Goal: Task Accomplishment & Management: Manage account settings

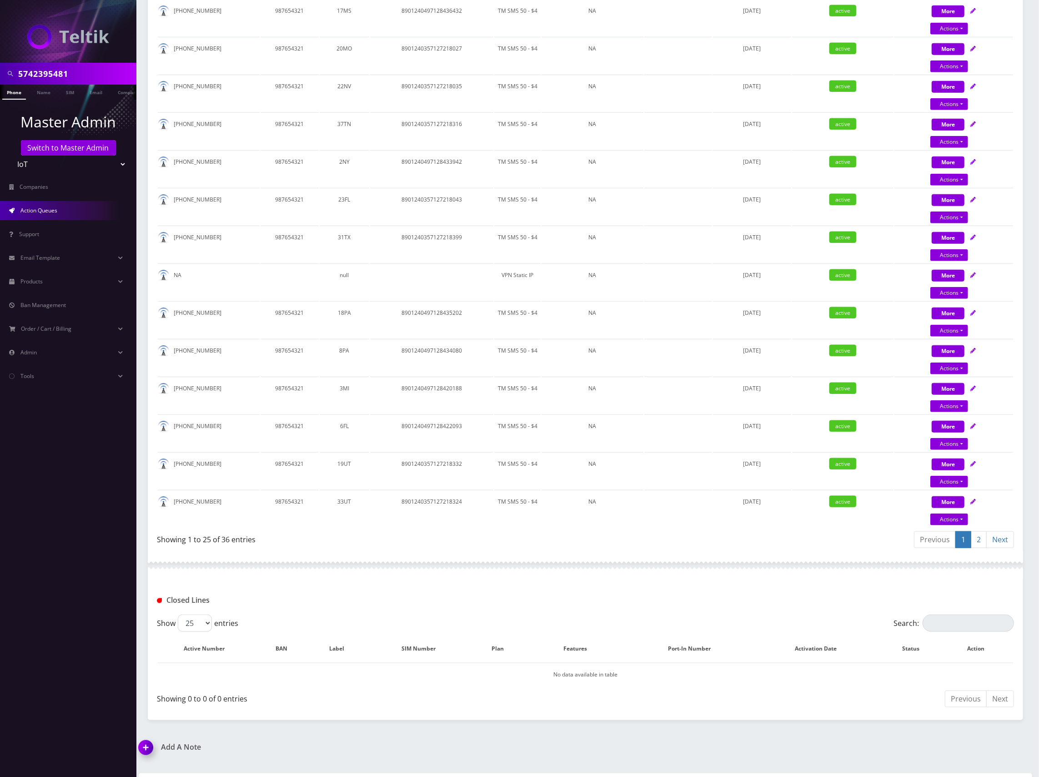
scroll to position [672, 0]
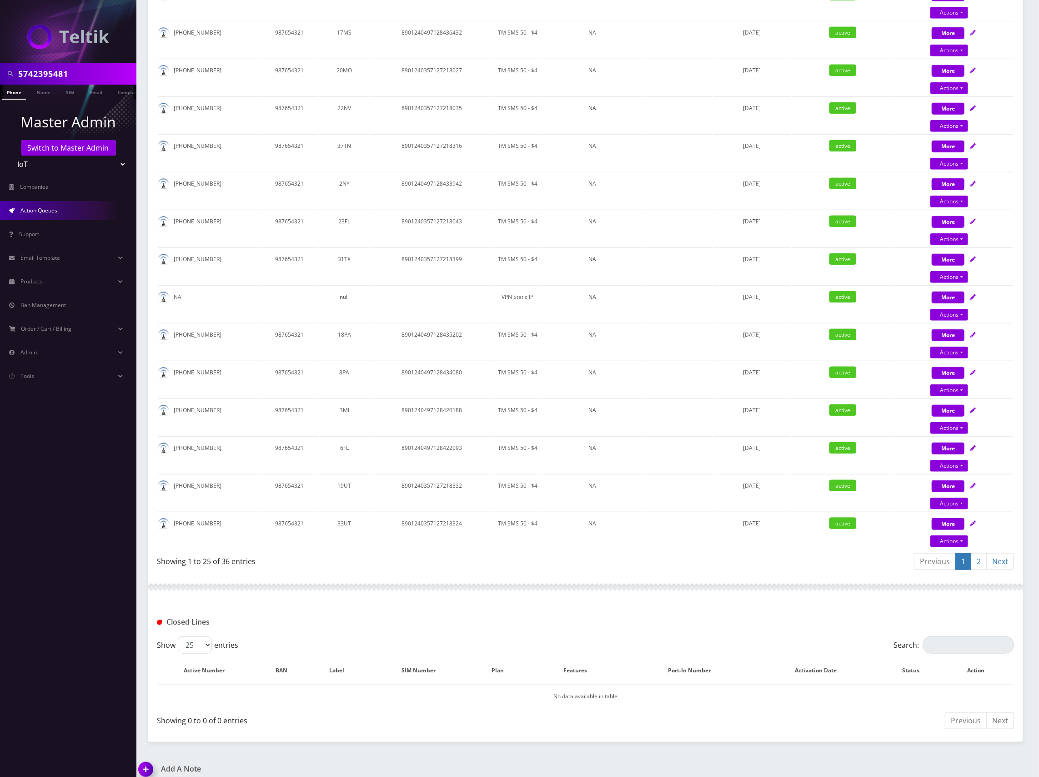
click at [43, 212] on span "Action Queues" at bounding box center [38, 211] width 37 height 8
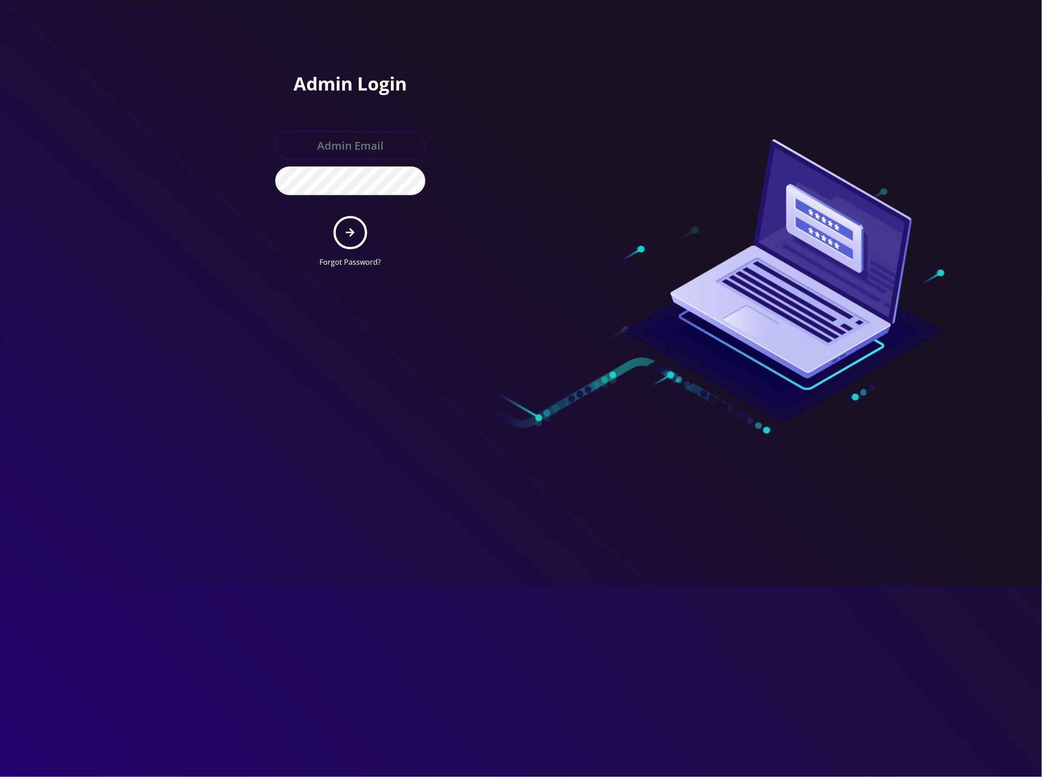
type input "master@britewireless.com"
click at [344, 235] on button "submit" at bounding box center [349, 232] width 33 height 33
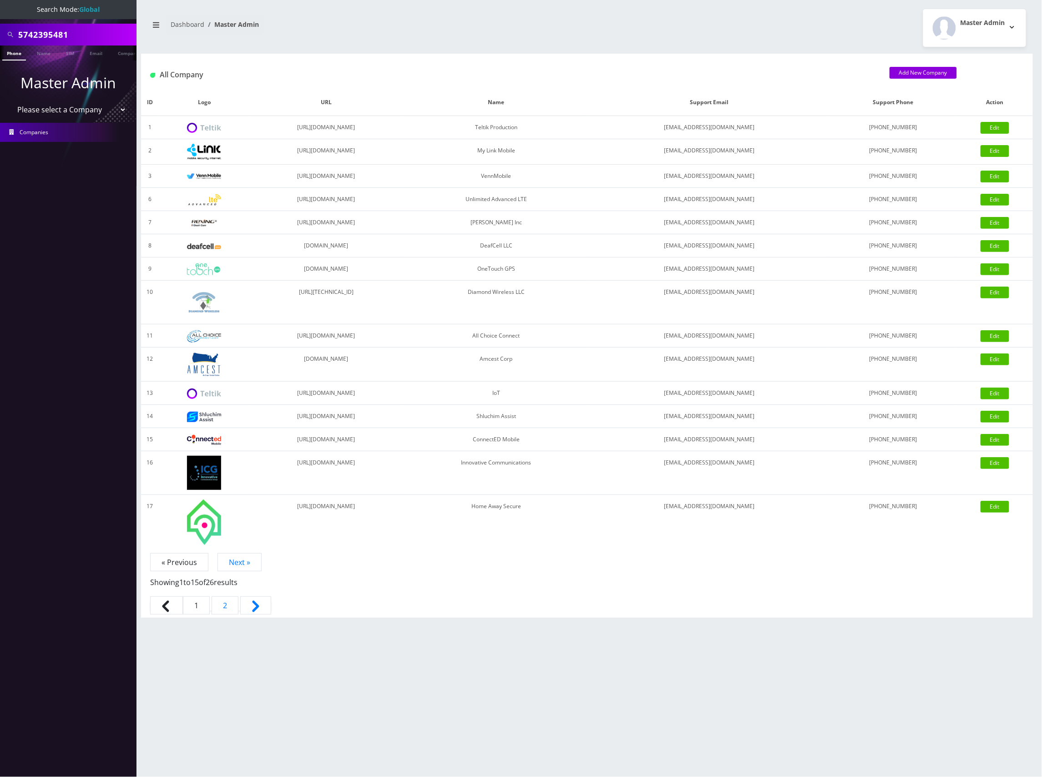
click at [88, 112] on select "Please select a Company Teltik Production My Link Mobile VennMobile Unlimited A…" at bounding box center [68, 109] width 116 height 17
select select "13"
click at [10, 101] on select "Please select a Company Teltik Production My Link Mobile VennMobile Unlimited A…" at bounding box center [68, 109] width 116 height 17
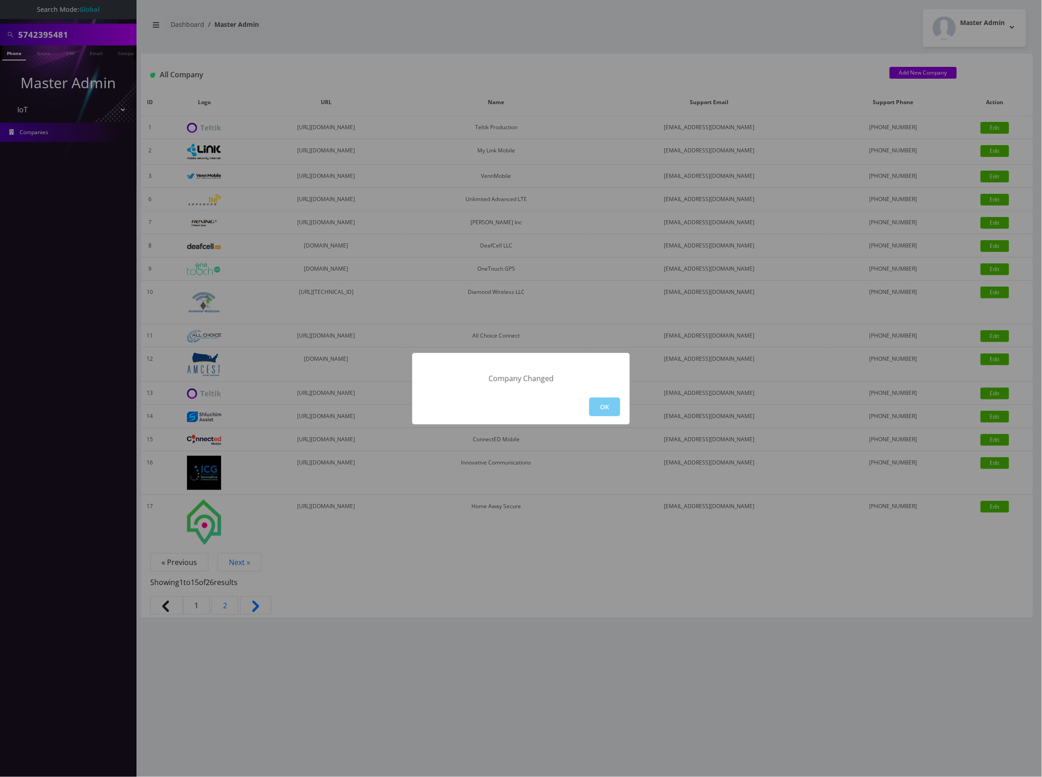
click at [608, 407] on button "OK" at bounding box center [604, 407] width 31 height 19
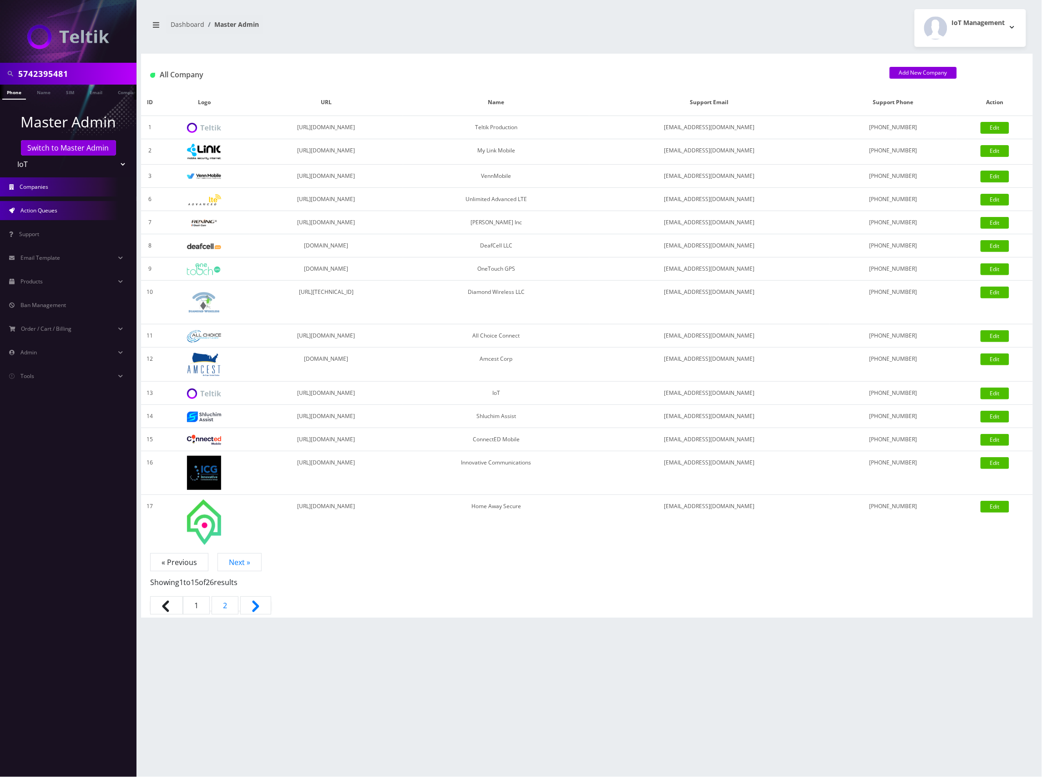
click at [75, 208] on link "Action Queues" at bounding box center [68, 210] width 136 height 19
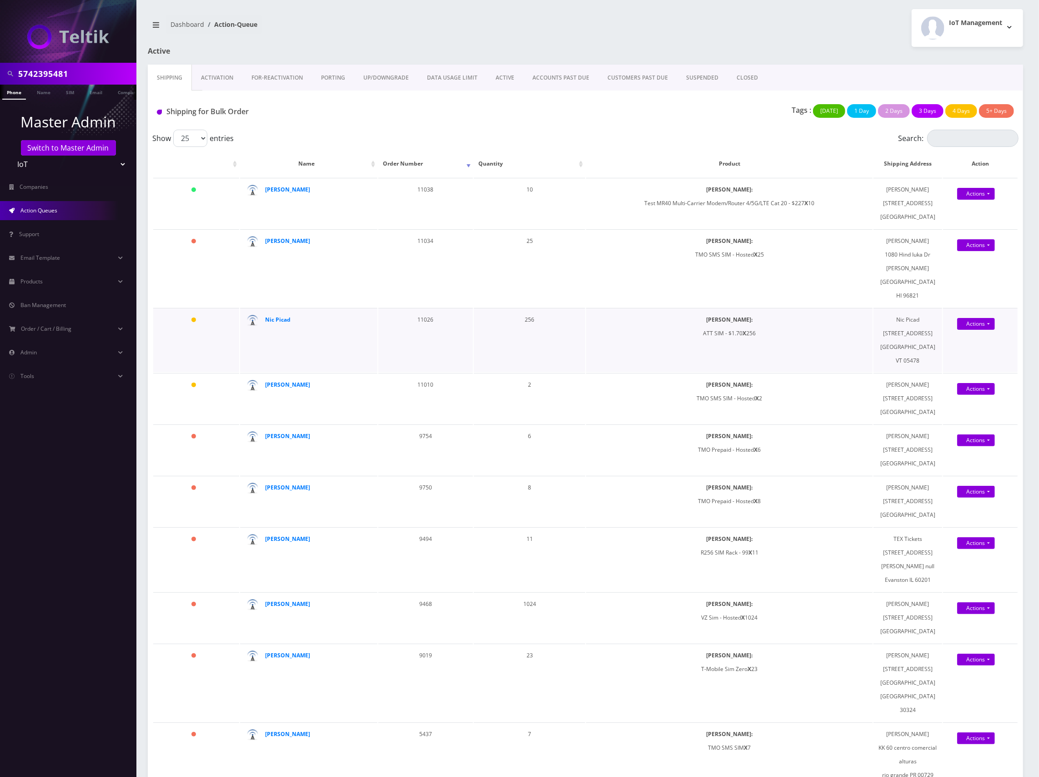
drag, startPoint x: 759, startPoint y: 321, endPoint x: 649, endPoint y: 321, distance: 110.1
click at [649, 321] on td "[PERSON_NAME]: ATT SIM - $1.70 X 256" at bounding box center [729, 340] width 287 height 64
click at [773, 319] on td "[PERSON_NAME]: ATT SIM - $1.70 X 256" at bounding box center [729, 340] width 287 height 64
click at [791, 323] on td "[PERSON_NAME]: ATT SIM - $1.70 X 256" at bounding box center [729, 340] width 287 height 64
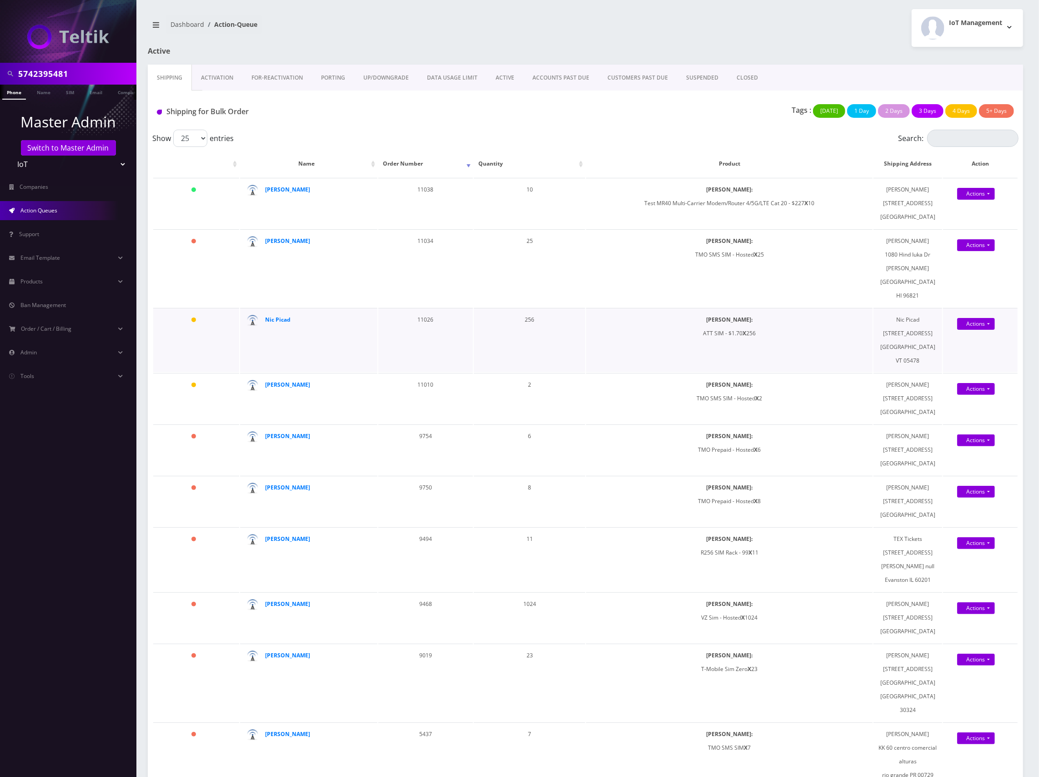
drag, startPoint x: 791, startPoint y: 323, endPoint x: 670, endPoint y: 314, distance: 121.8
click at [670, 315] on td "[PERSON_NAME]: ATT SIM - $1.70 X 256" at bounding box center [729, 340] width 287 height 64
click at [784, 319] on td "[PERSON_NAME]: ATT SIM - $1.70 X 256" at bounding box center [729, 340] width 287 height 64
click at [983, 200] on link "Actions" at bounding box center [977, 194] width 38 height 12
click at [965, 334] on link "Shipped" at bounding box center [984, 341] width 73 height 14
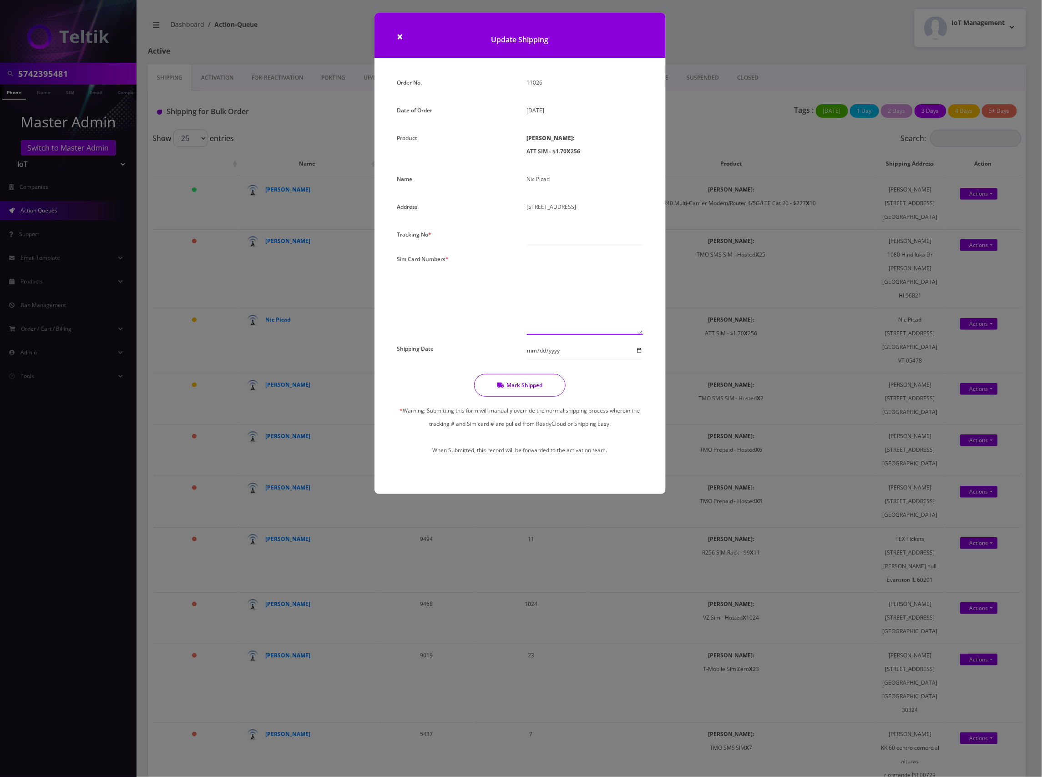
click at [577, 268] on textarea at bounding box center [585, 293] width 116 height 82
paste textarea "89010304300108049578 89010304300107968612 89010304300123900268 8901030430012389…"
type textarea "89010304300108049578 89010304300107968612 89010304300123900268 8901030430012389…"
click at [546, 237] on input "text" at bounding box center [585, 236] width 116 height 17
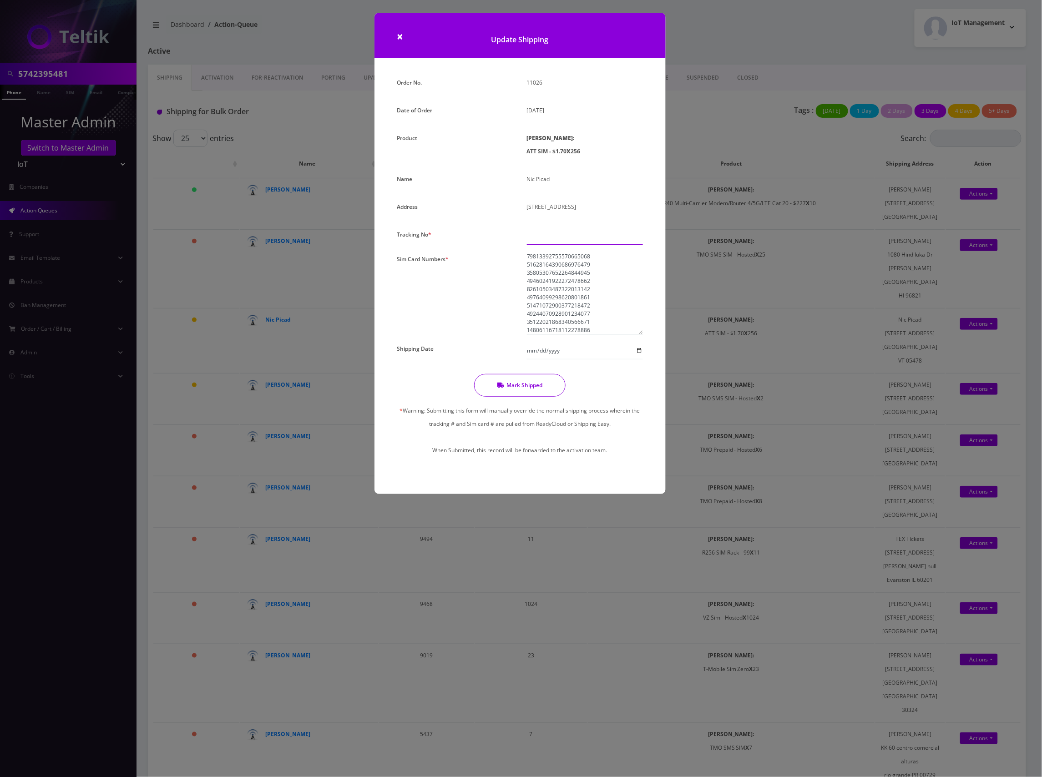
paste input "1ZJ7234K6830605398"
type input "1ZJ7234K6830605398"
click at [573, 352] on input "Shipping Date" at bounding box center [585, 350] width 116 height 17
click at [639, 351] on input "Shipping Date" at bounding box center [585, 350] width 116 height 17
type input "[DATE]"
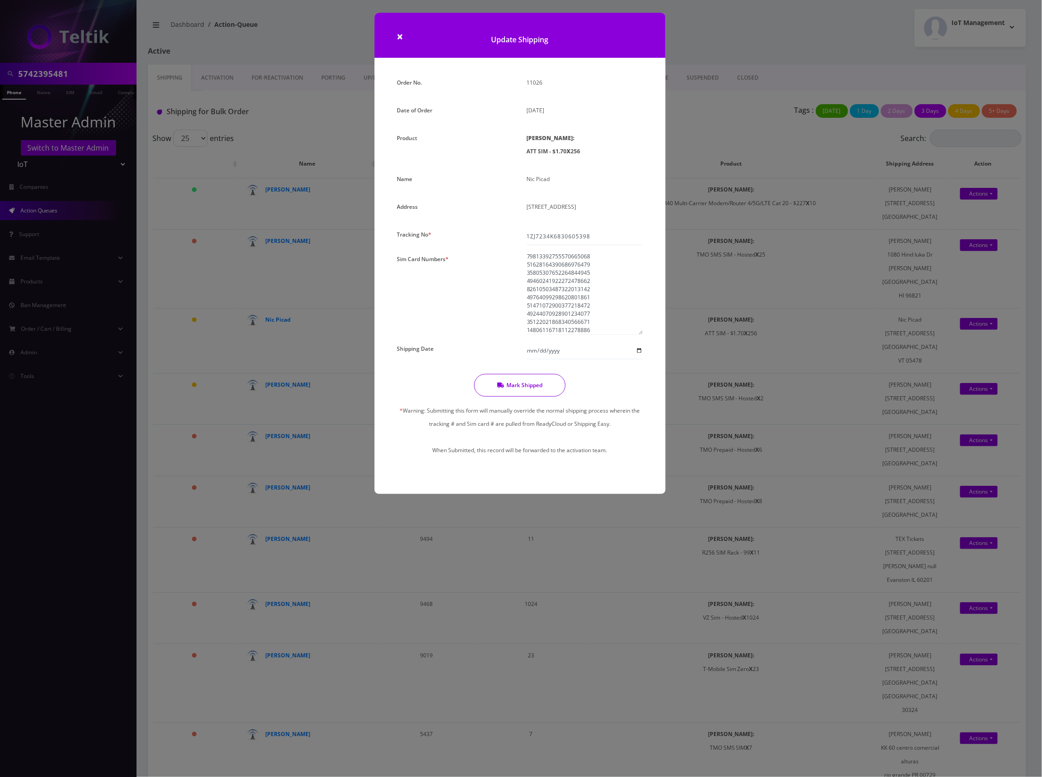
click at [610, 388] on div "Mark Shipped * Warning: Submitting this form will manually override the normal …" at bounding box center [519, 419] width 259 height 90
click at [401, 35] on span "×" at bounding box center [400, 36] width 6 height 15
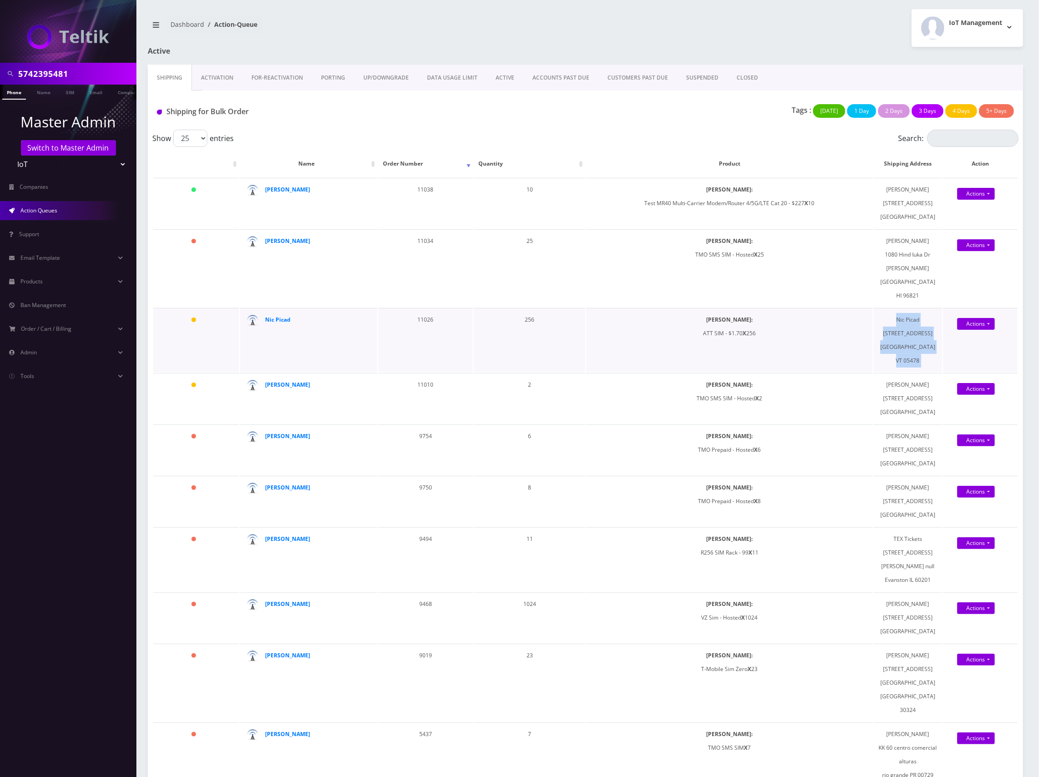
drag, startPoint x: 897, startPoint y: 303, endPoint x: 945, endPoint y: 333, distance: 56.8
click at [945, 333] on tr "4 Days Nic Picad 11026 256 [PERSON_NAME]: ATT SIM - $1.70 X 256 Nic Picad [STRE…" at bounding box center [585, 340] width 865 height 64
copy tbody "Nic Picad [STREET_ADDRESS] Actions Shipped Confirm {"id":146251,"active_group_i…"
click at [979, 318] on link "Actions" at bounding box center [977, 324] width 38 height 12
click at [975, 334] on link "Shipped" at bounding box center [984, 341] width 73 height 14
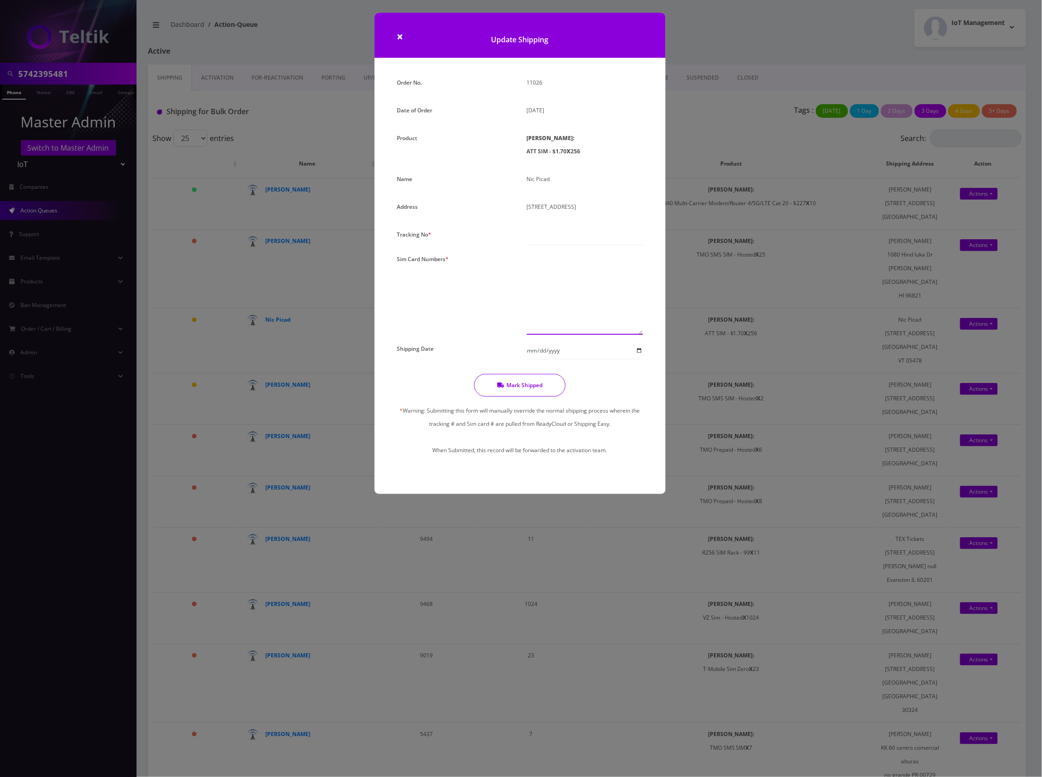
click at [550, 264] on textarea at bounding box center [585, 293] width 116 height 82
paste textarea "89010304300108049578 89010304300107968612 89010304300123900268 8901030430012389…"
type textarea "89010304300108049578 89010304300107968612 89010304300123900268 8901030430012389…"
click at [563, 233] on input "text" at bounding box center [585, 236] width 116 height 17
paste input "1ZJ7234K6830605398"
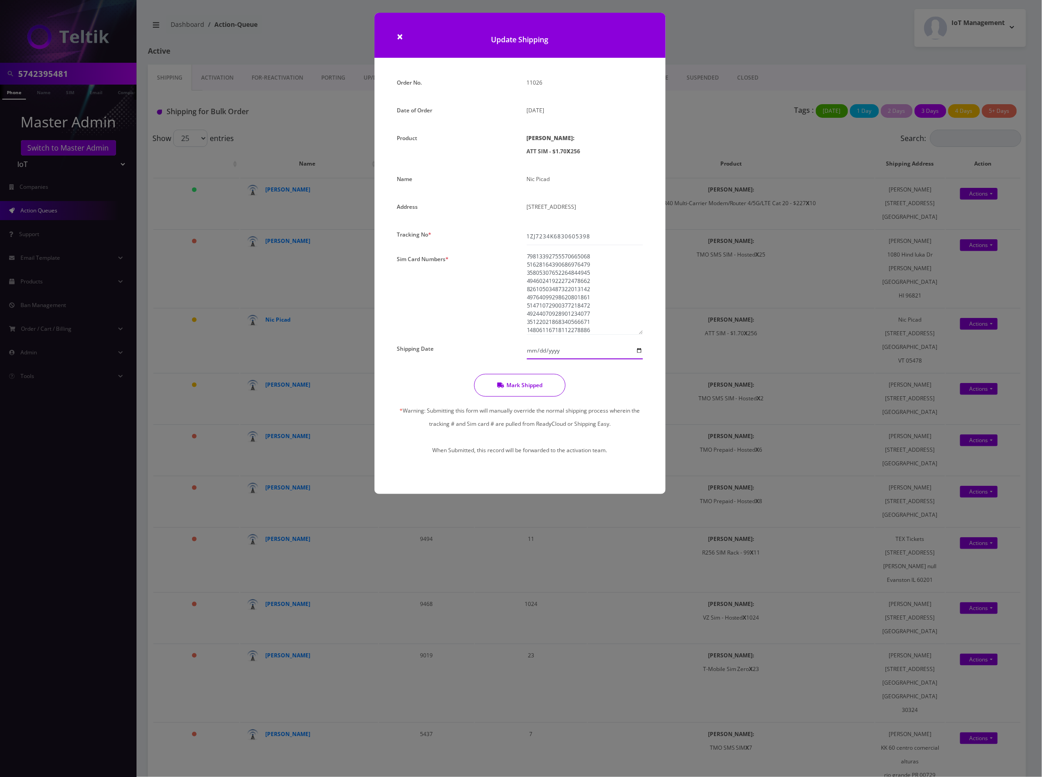
click at [578, 351] on input "[DATE]" at bounding box center [585, 350] width 116 height 17
click at [521, 385] on button "Mark Shipped" at bounding box center [519, 385] width 91 height 23
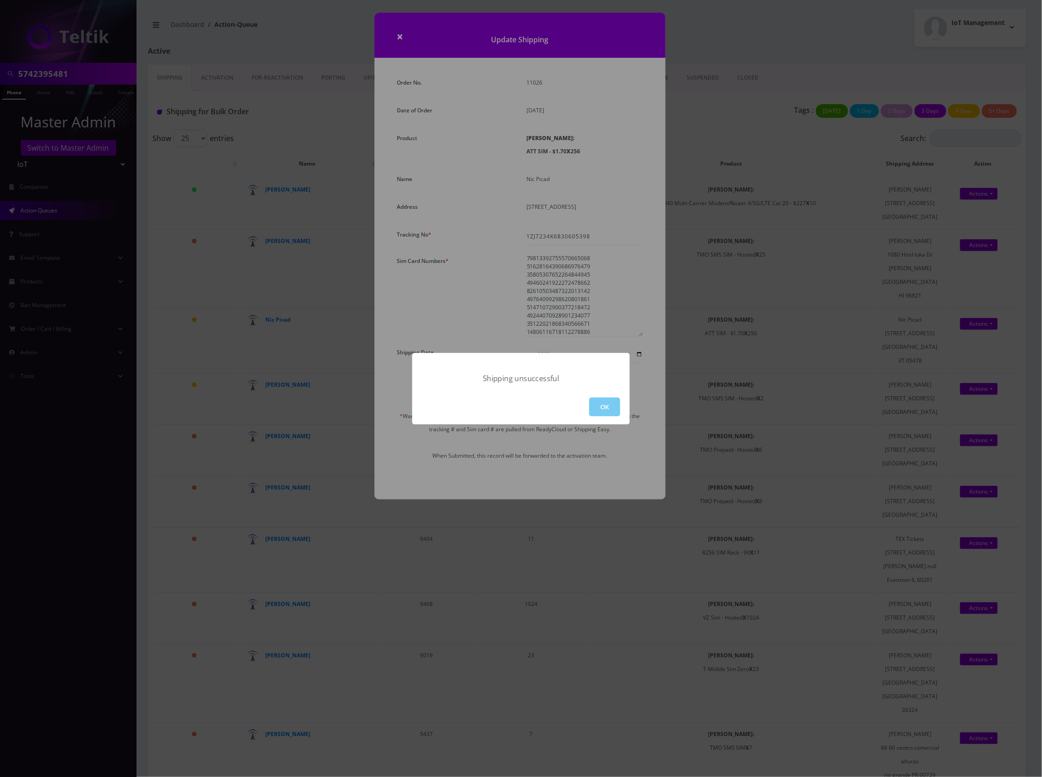
click at [603, 403] on button "OK" at bounding box center [604, 407] width 31 height 19
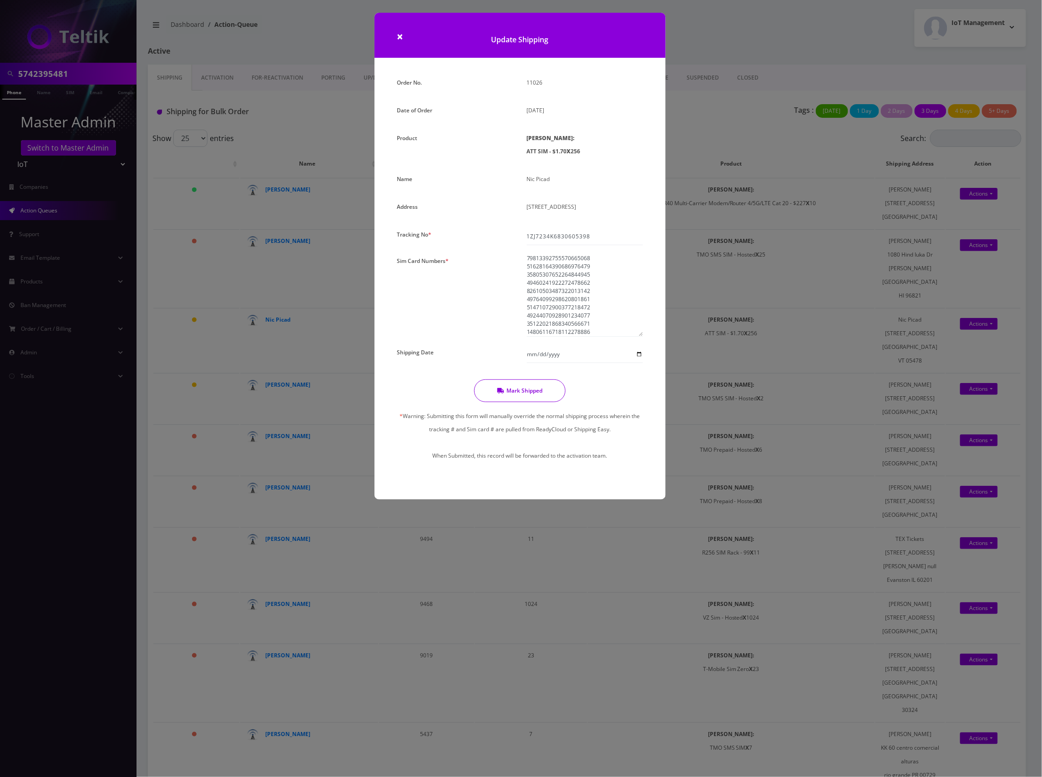
click at [530, 388] on button "Mark Shipped" at bounding box center [519, 390] width 91 height 23
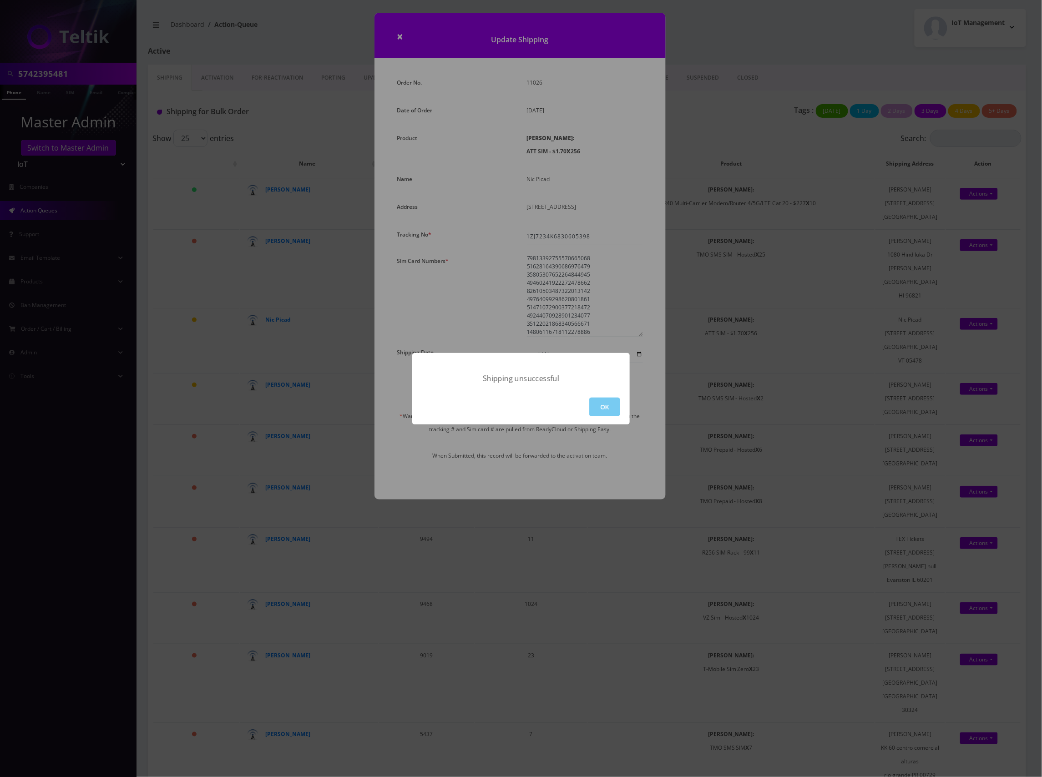
click at [615, 407] on button "OK" at bounding box center [604, 407] width 31 height 19
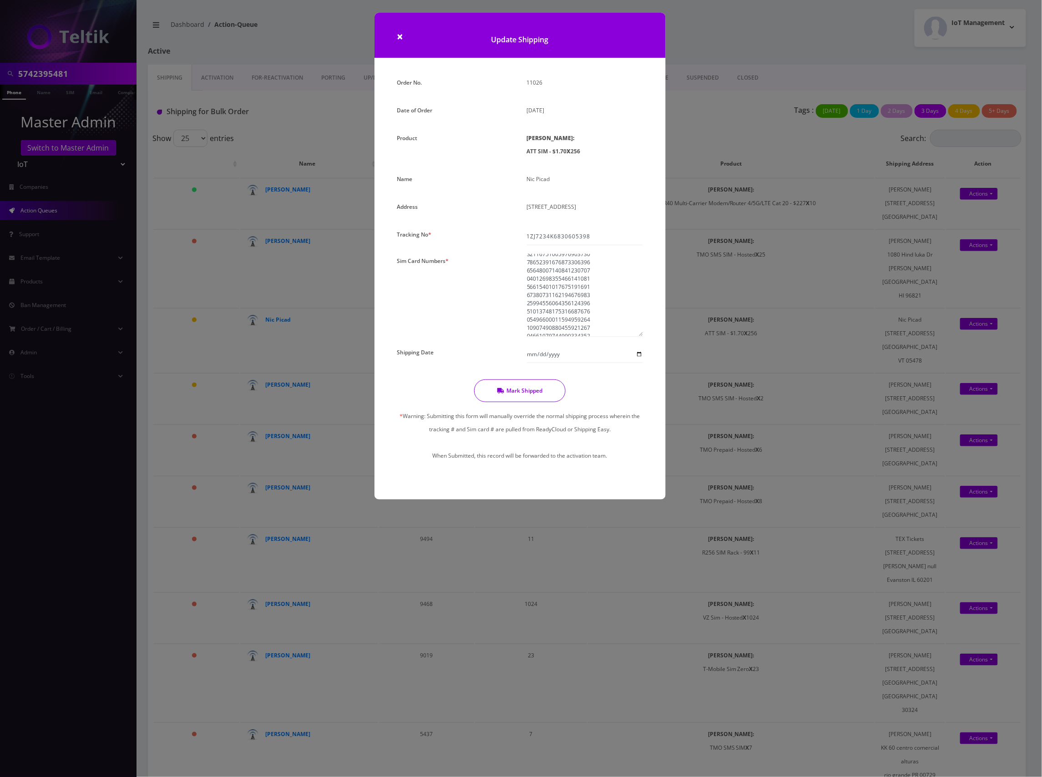
scroll to position [0, 0]
click at [746, 79] on div "× Update Shipping Order No. 11026 Date of Order [DATE] Product [PERSON_NAME]: A…" at bounding box center [521, 388] width 1042 height 777
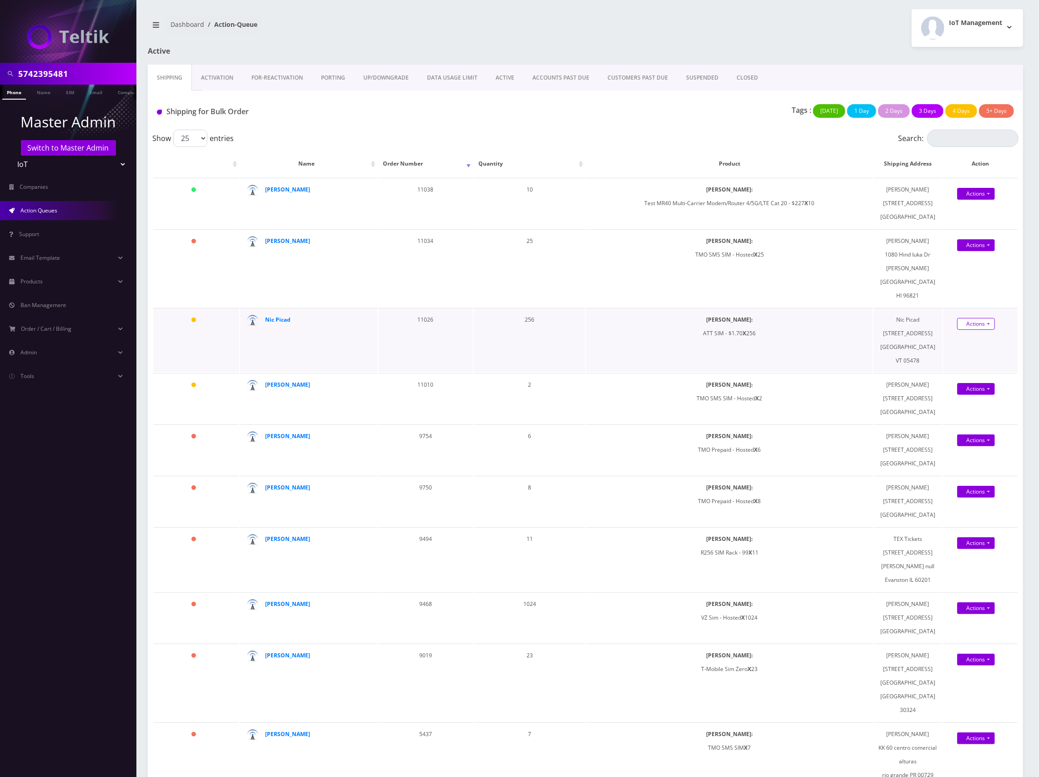
click at [979, 318] on link "Actions" at bounding box center [977, 324] width 38 height 12
click at [978, 334] on link "Shipped" at bounding box center [984, 341] width 73 height 14
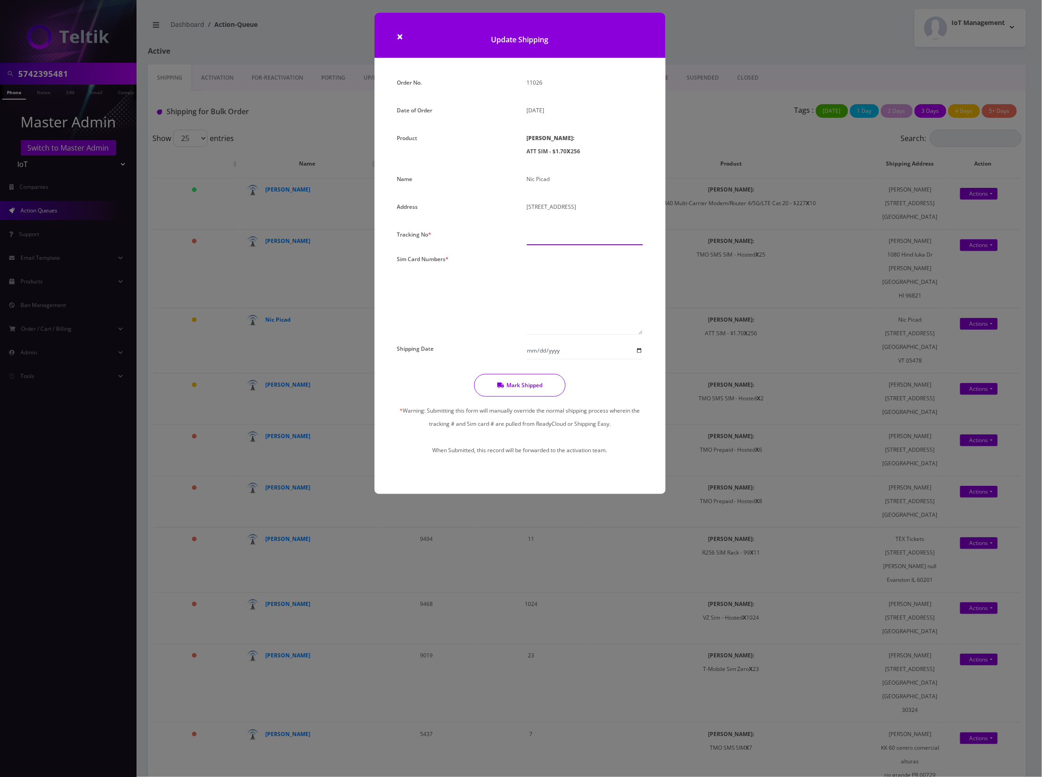
click at [579, 238] on input "text" at bounding box center [585, 236] width 116 height 17
paste input "1ZJ7234K6830605398"
type input "1ZJ7234K6830605398"
click at [579, 273] on textarea at bounding box center [585, 295] width 116 height 82
paste textarea "89010304300108049578 89010304300107968612 89010304300123900268 8901030430012389…"
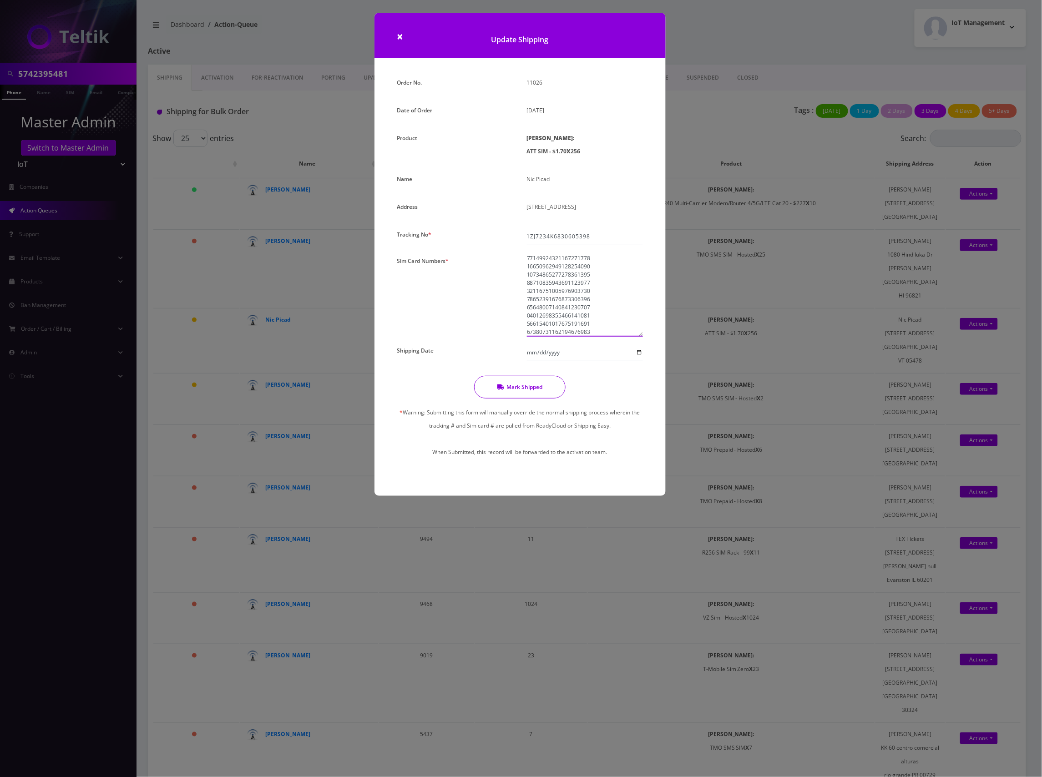
scroll to position [2014, 0]
type textarea "89010304300108049578 89010304300107968612 89010304300123900268 8901030430012389…"
click at [534, 386] on button "Mark Shipped" at bounding box center [519, 389] width 91 height 23
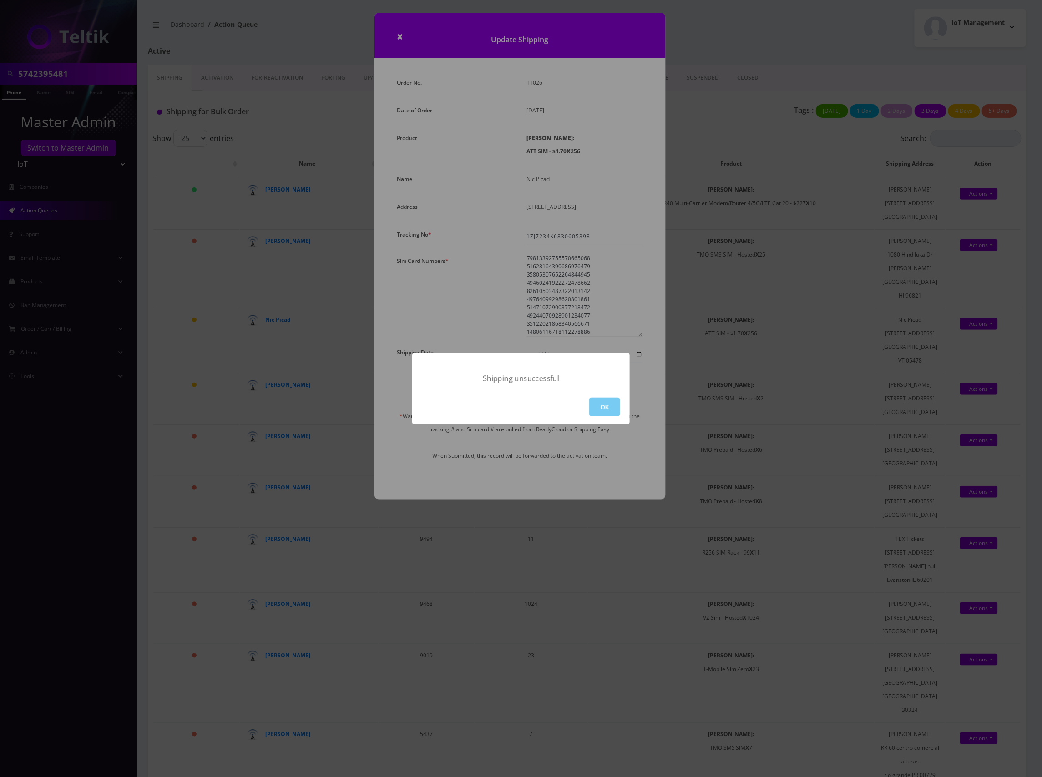
click at [613, 406] on button "OK" at bounding box center [604, 407] width 31 height 19
